Goal: Task Accomplishment & Management: Manage account settings

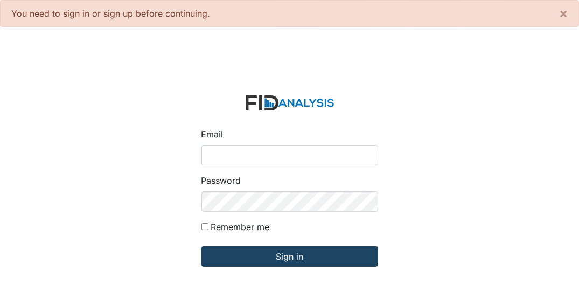
type input "[EMAIL_ADDRESS][DOMAIN_NAME]"
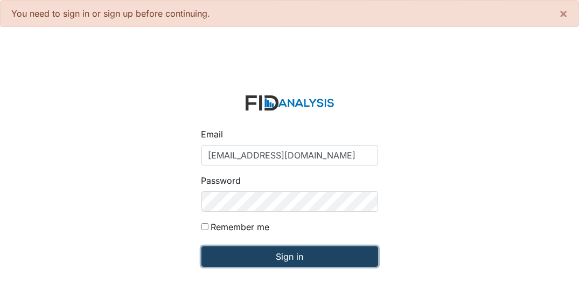
click at [342, 259] on input "Sign in" at bounding box center [289, 256] width 177 height 20
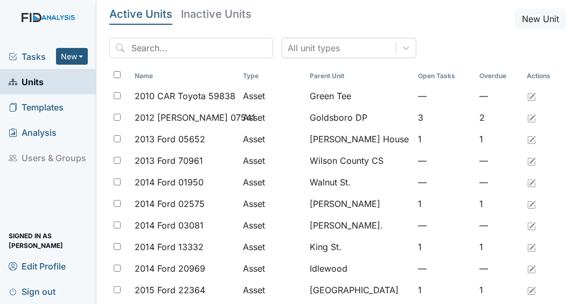
click at [31, 57] on span "Tasks" at bounding box center [32, 56] width 47 height 13
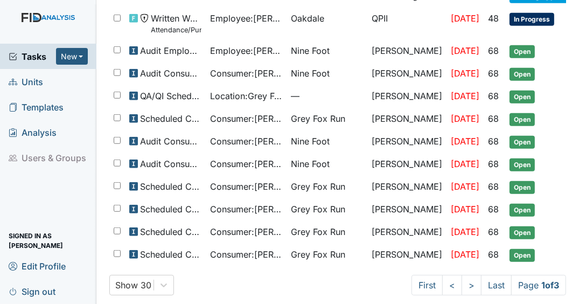
scroll to position [643, 0]
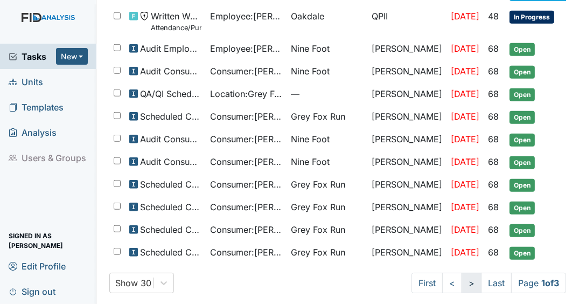
click at [462, 276] on link ">" at bounding box center [471, 282] width 20 height 20
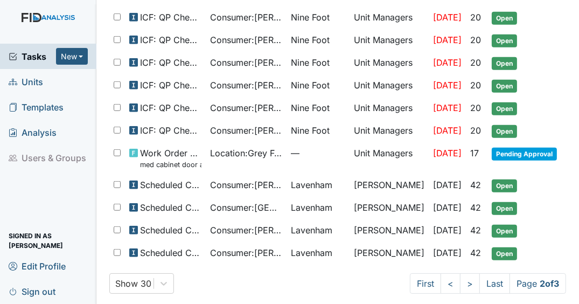
scroll to position [634, 0]
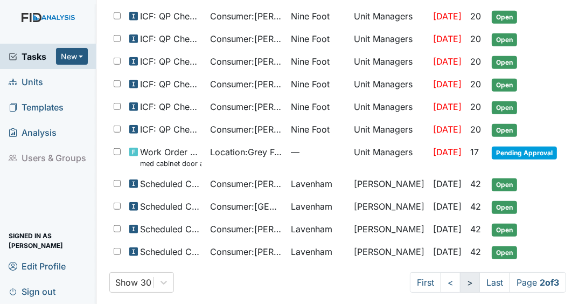
click at [460, 278] on link ">" at bounding box center [470, 282] width 20 height 20
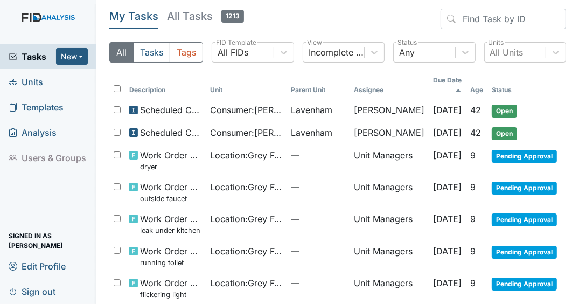
click at [51, 55] on span "Tasks" at bounding box center [32, 56] width 47 height 13
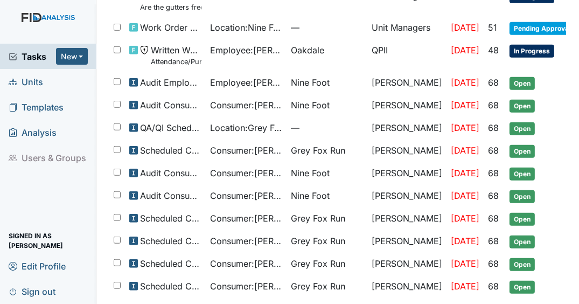
scroll to position [643, 0]
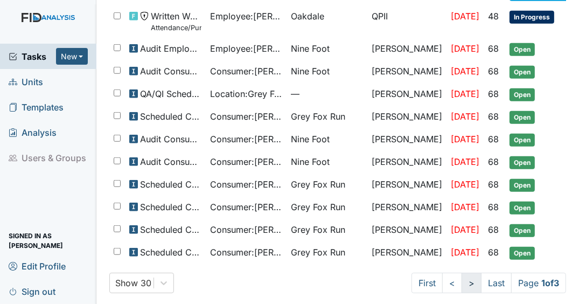
click at [463, 279] on link ">" at bounding box center [471, 282] width 20 height 20
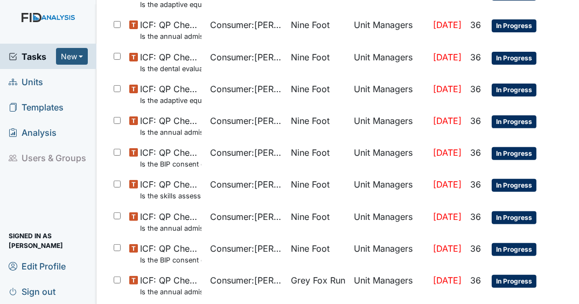
scroll to position [634, 0]
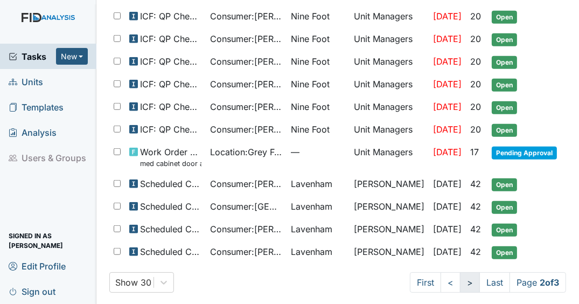
click at [461, 275] on link ">" at bounding box center [470, 282] width 20 height 20
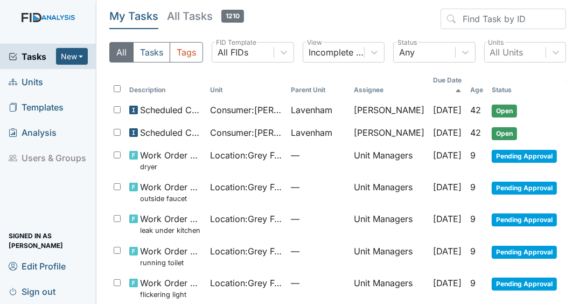
click at [49, 58] on span "Tasks" at bounding box center [32, 56] width 47 height 13
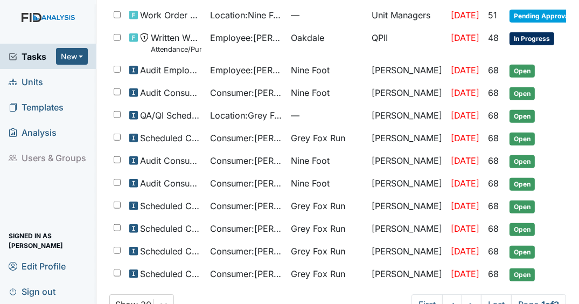
scroll to position [643, 0]
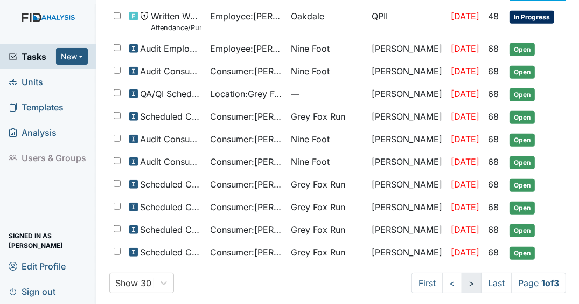
click at [461, 281] on link ">" at bounding box center [471, 282] width 20 height 20
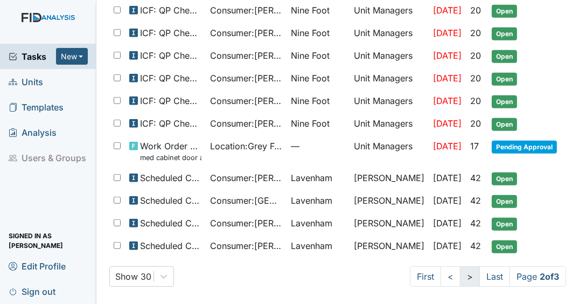
scroll to position [634, 0]
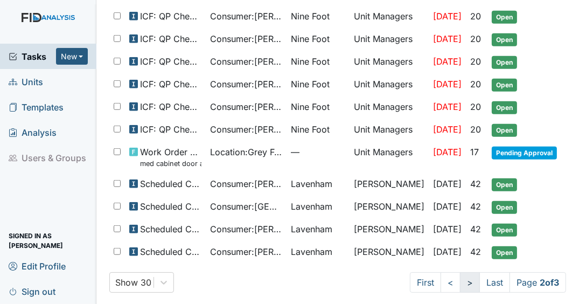
click at [460, 281] on link ">" at bounding box center [470, 282] width 20 height 20
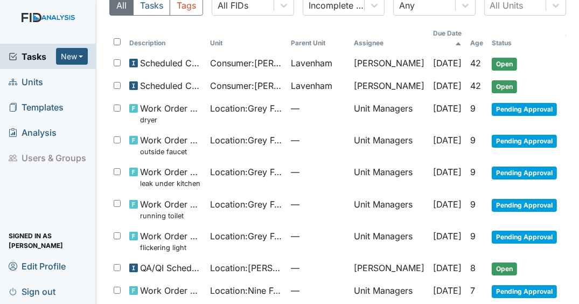
scroll to position [36, 0]
